Goal: Navigation & Orientation: Understand site structure

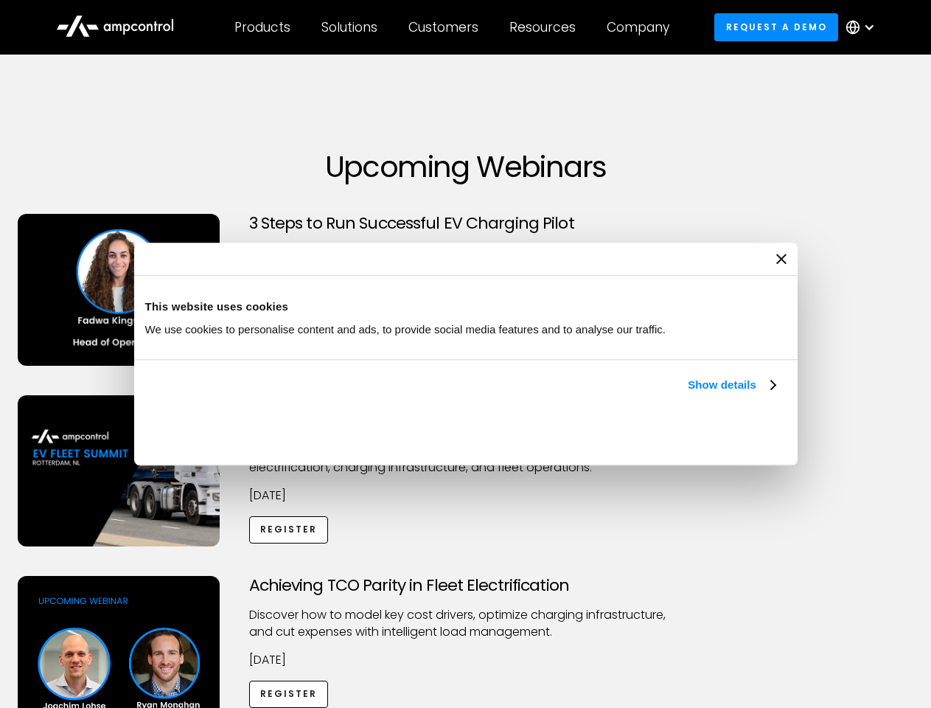
click at [688, 394] on link "Show details" at bounding box center [731, 385] width 87 height 18
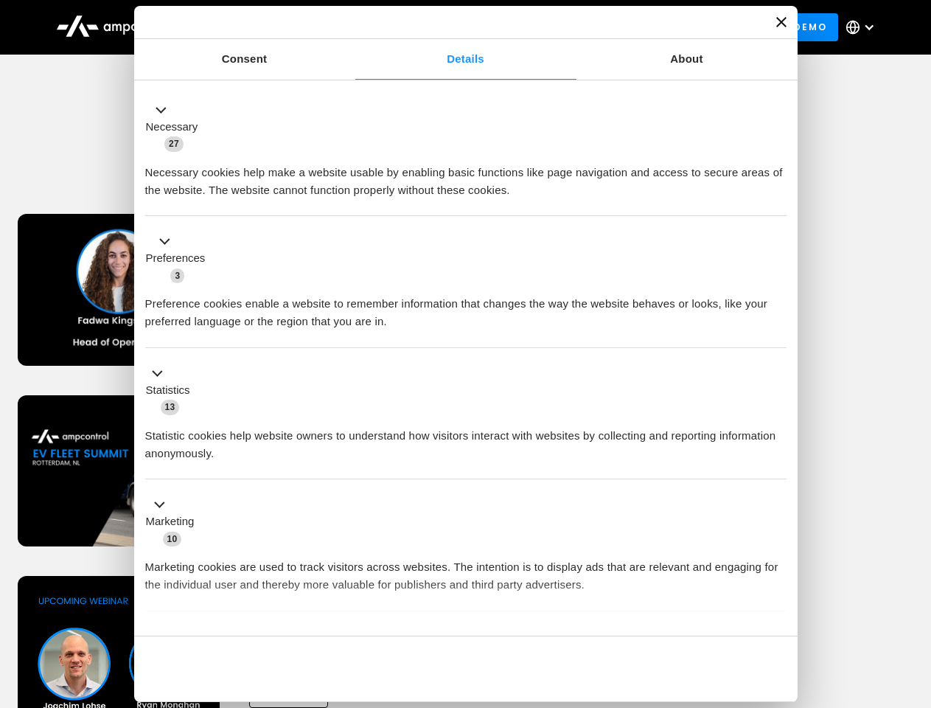
click at [777, 480] on li "Statistics 13 Statistic cookies help website owners to understand how visitors …" at bounding box center [465, 414] width 641 height 132
click at [915, 594] on div "Achieving TCO Parity in Fleet Electrification Discover how to model key cost dr…" at bounding box center [466, 692] width 926 height 232
click at [453, 27] on div "Customers" at bounding box center [443, 27] width 70 height 16
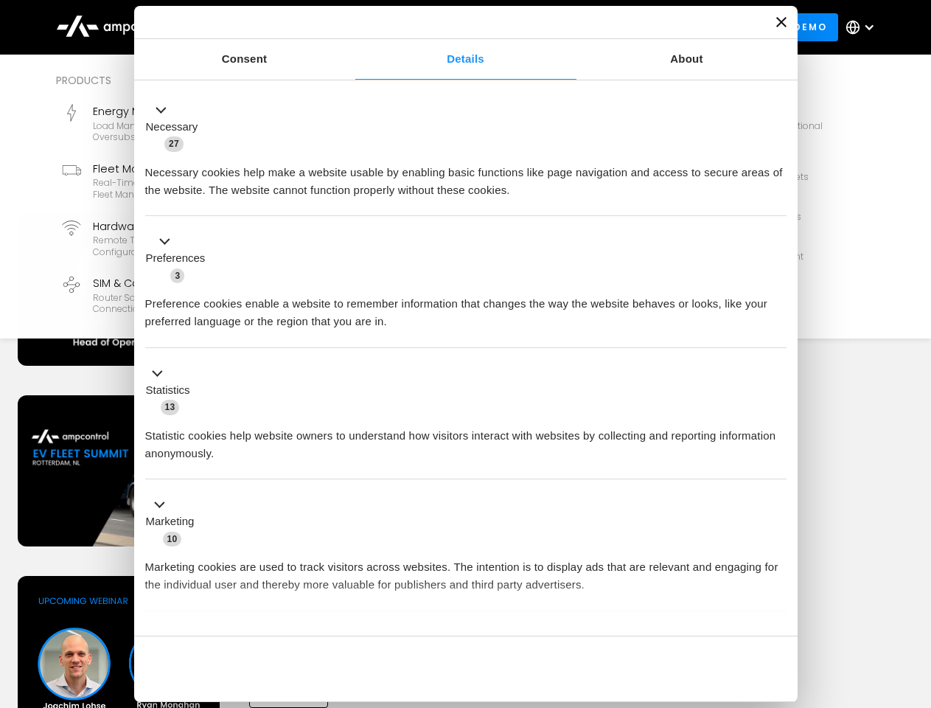
click at [262, 27] on div "Products" at bounding box center [262, 27] width 56 height 16
click at [350, 27] on div "Solutions" at bounding box center [349, 27] width 56 height 16
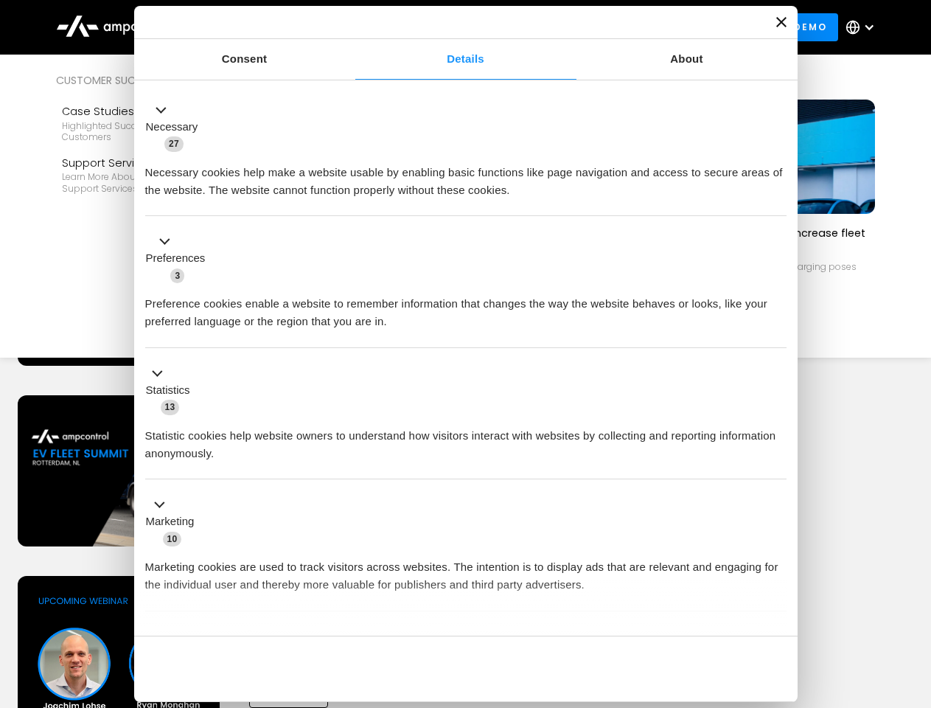
click at [446, 27] on div "Customers" at bounding box center [443, 27] width 70 height 16
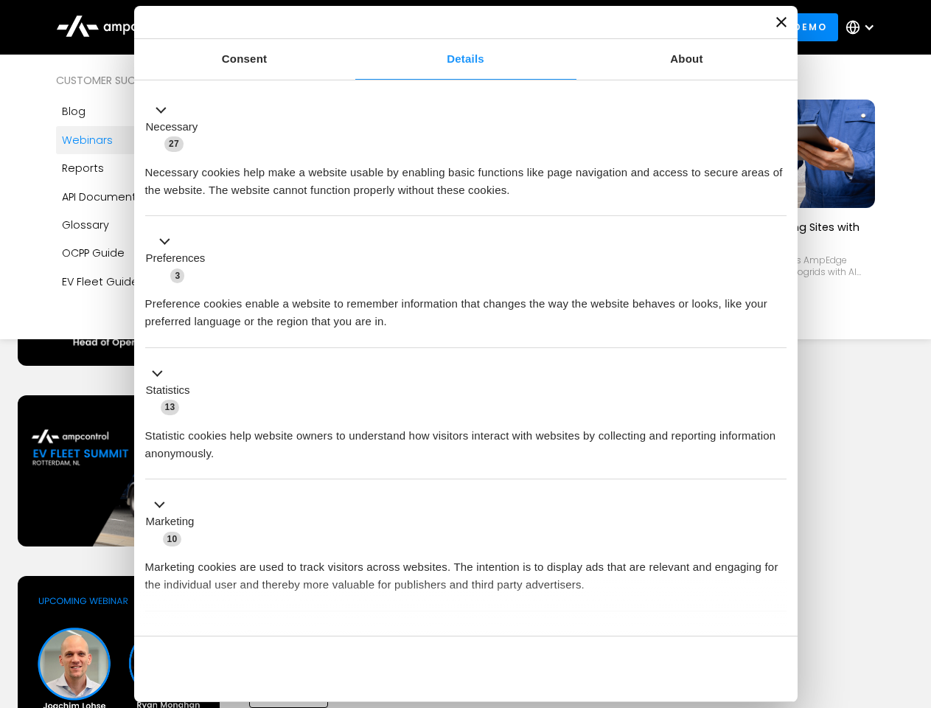
click at [546, 27] on div "Resources" at bounding box center [542, 27] width 66 height 16
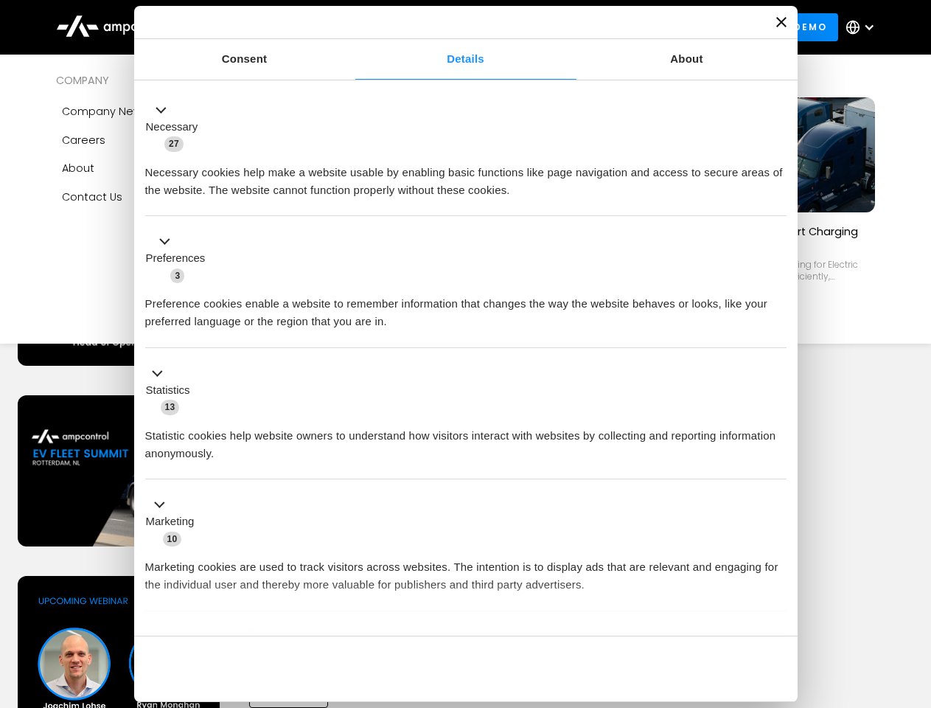
click at [643, 27] on div "Company" at bounding box center [638, 27] width 63 height 16
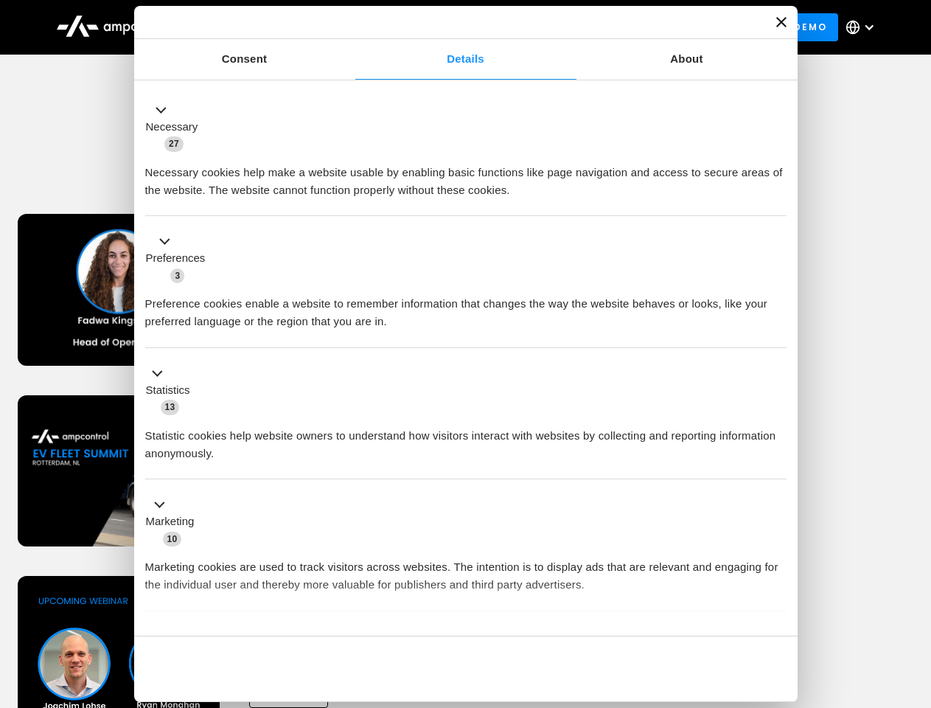
click at [864, 27] on div at bounding box center [869, 27] width 12 height 12
